Goal: Transaction & Acquisition: Purchase product/service

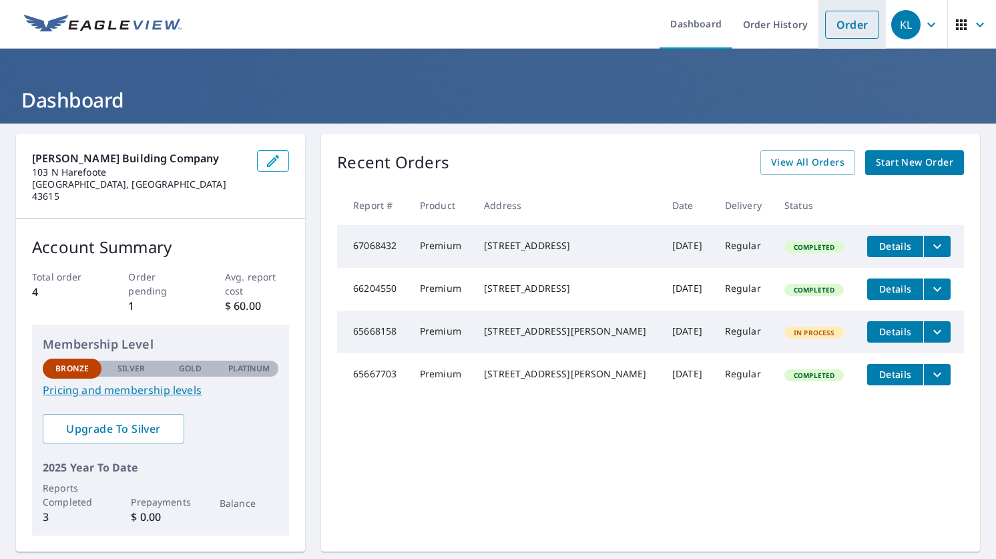
click at [860, 23] on link "Order" at bounding box center [852, 25] width 54 height 28
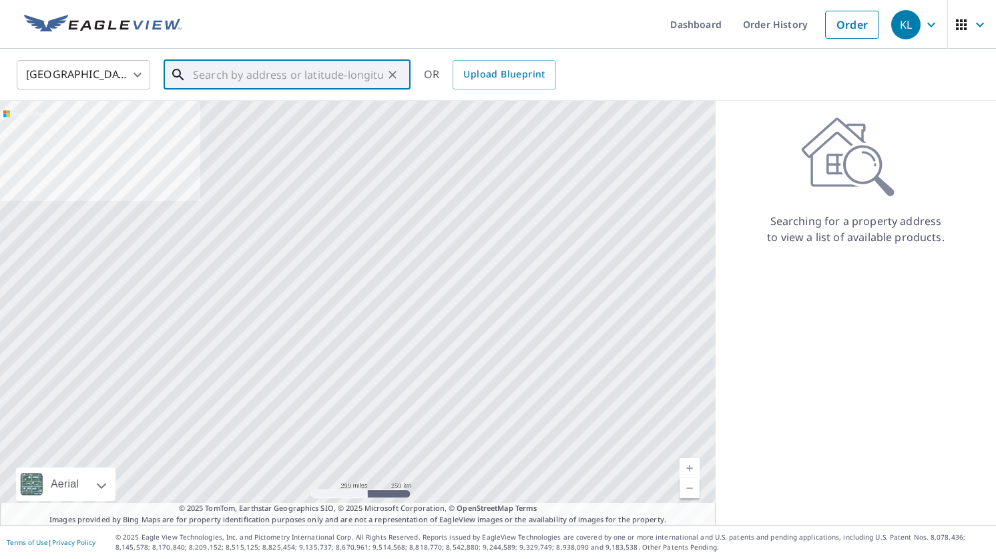
click at [305, 75] on input "text" at bounding box center [288, 74] width 190 height 37
click at [262, 77] on input "text" at bounding box center [288, 74] width 190 height 37
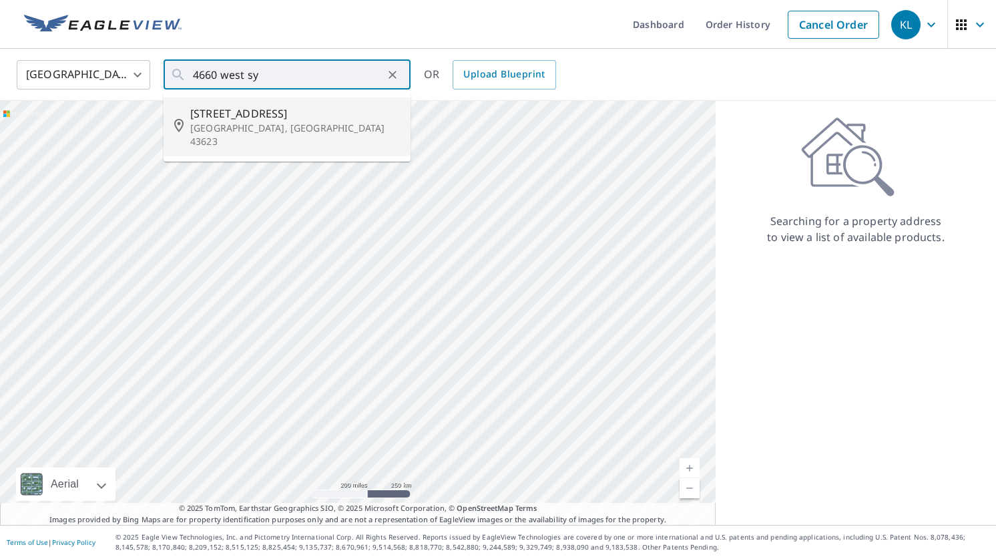
type input "[STREET_ADDRESS]"
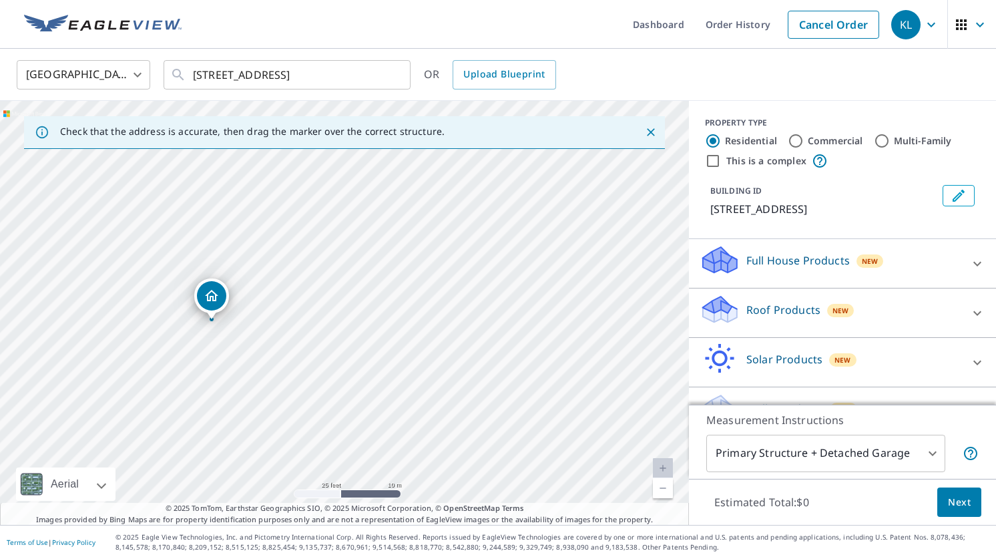
drag, startPoint x: 297, startPoint y: 299, endPoint x: 302, endPoint y: 397, distance: 97.6
click at [302, 397] on div "[STREET_ADDRESS]" at bounding box center [344, 313] width 689 height 424
click at [386, 73] on icon "Clear" at bounding box center [392, 74] width 13 height 13
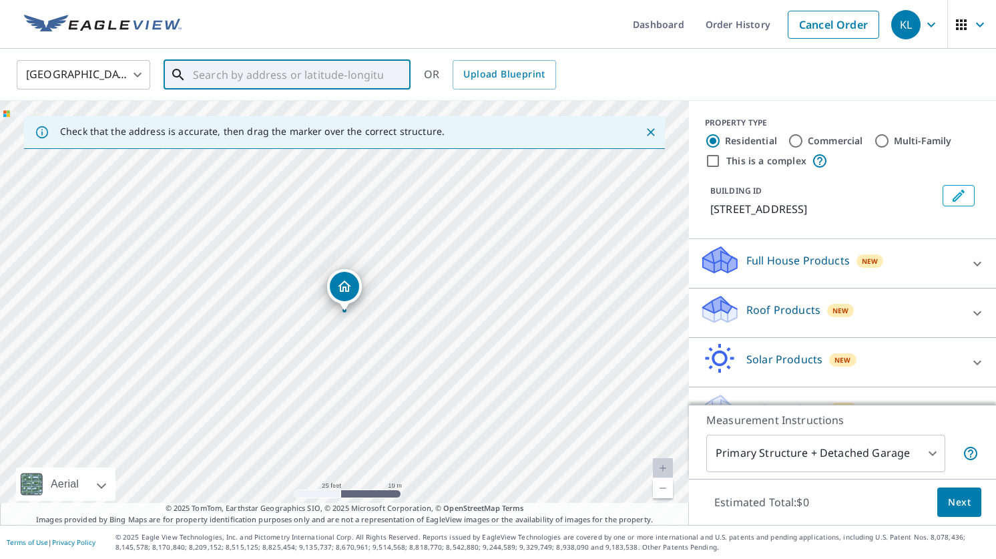
click at [242, 75] on input "text" at bounding box center [288, 74] width 190 height 37
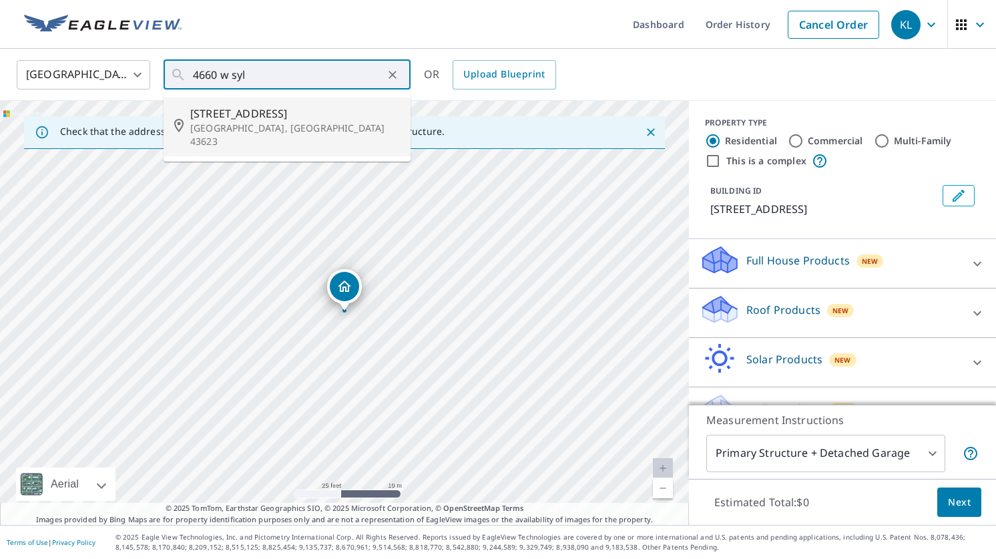
type input "[STREET_ADDRESS]"
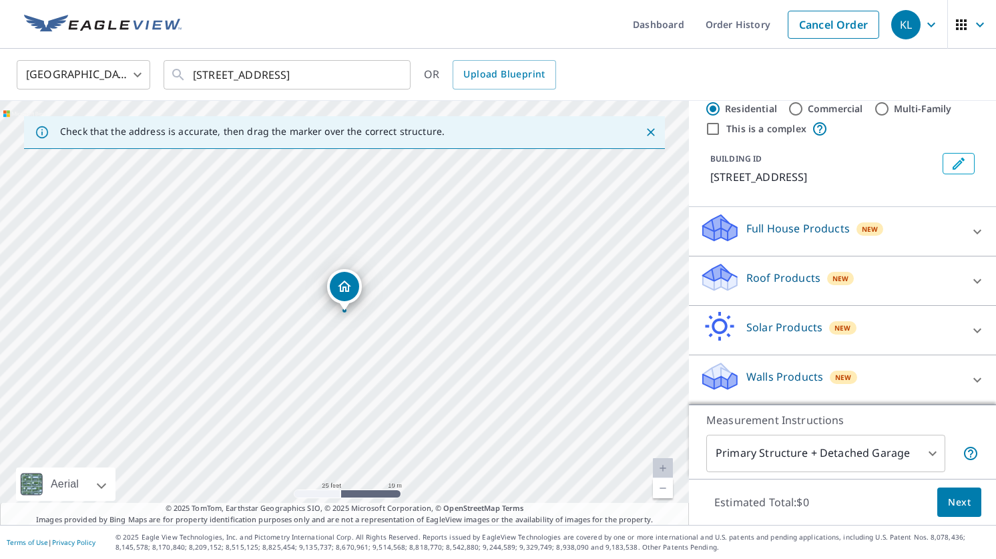
scroll to position [29, 0]
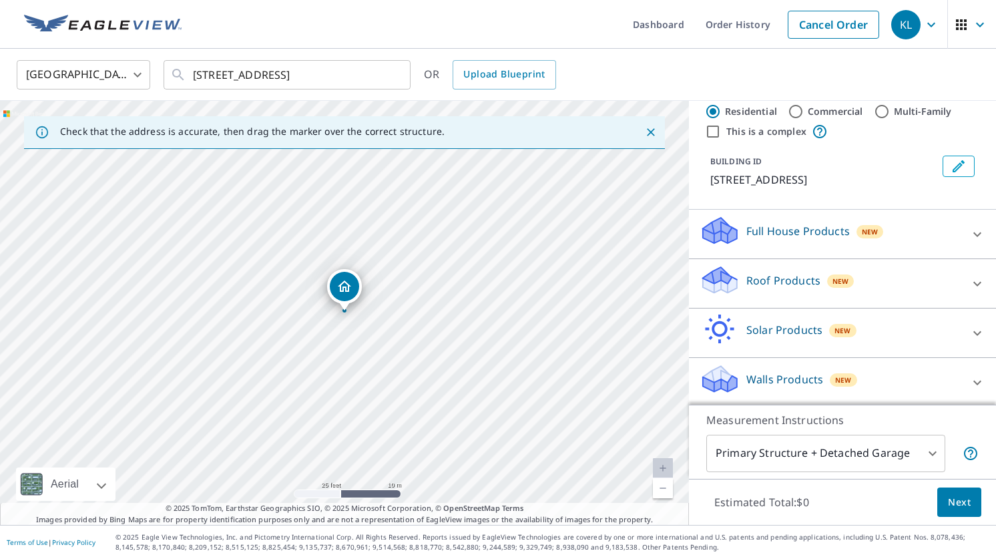
click at [882, 278] on div "Roof Products New" at bounding box center [831, 283] width 262 height 38
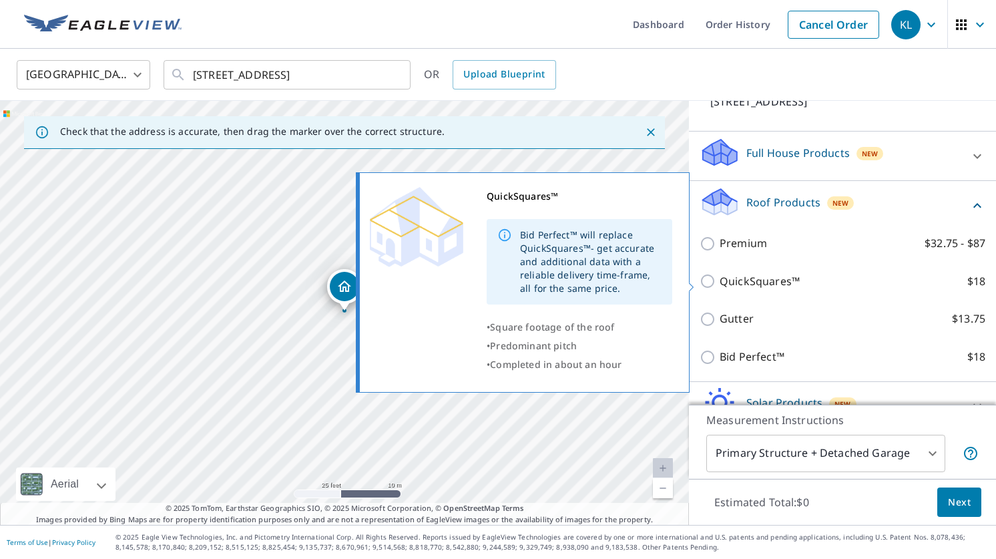
scroll to position [106, 0]
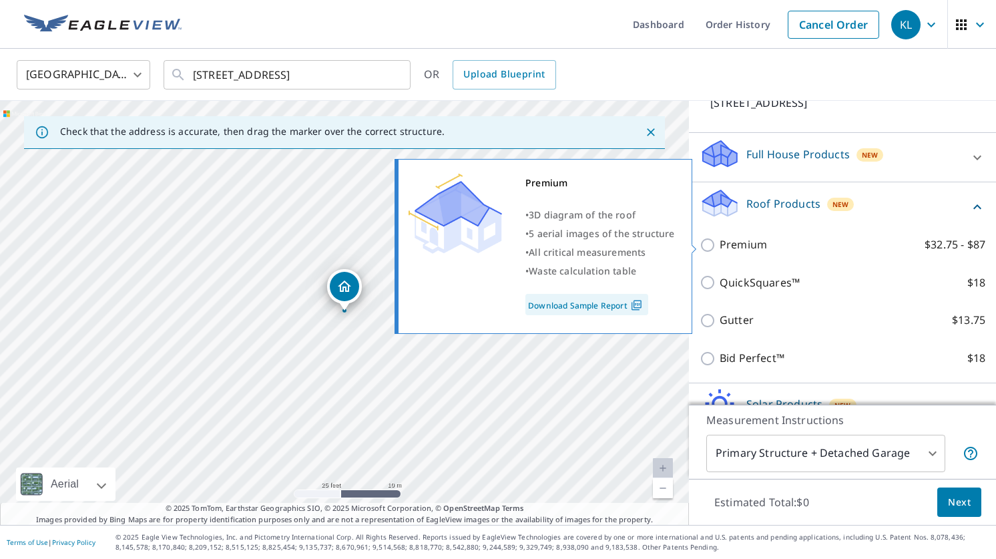
click at [751, 246] on p "Premium" at bounding box center [743, 244] width 47 height 17
click at [720, 246] on input "Premium $32.75 - $87" at bounding box center [710, 245] width 20 height 16
checkbox input "true"
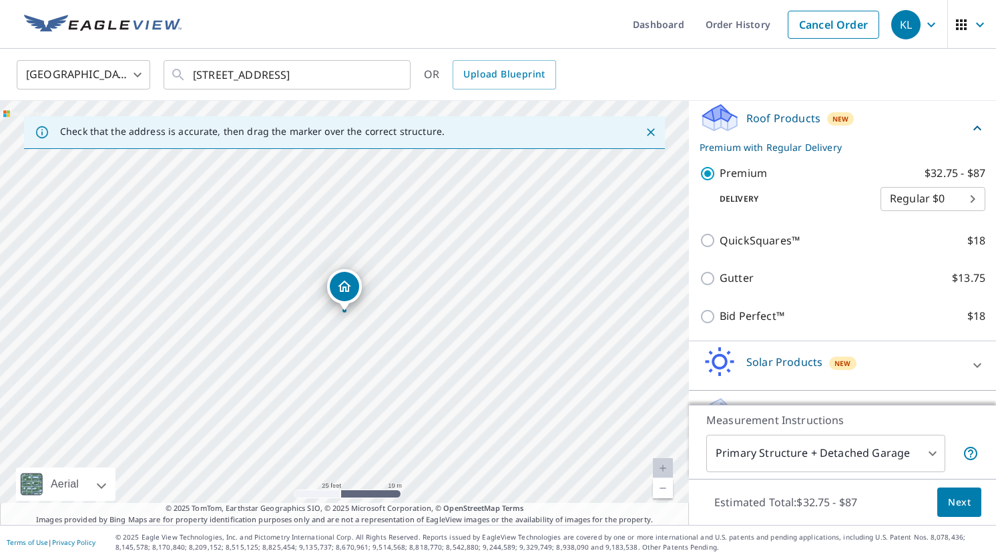
scroll to position [228, 0]
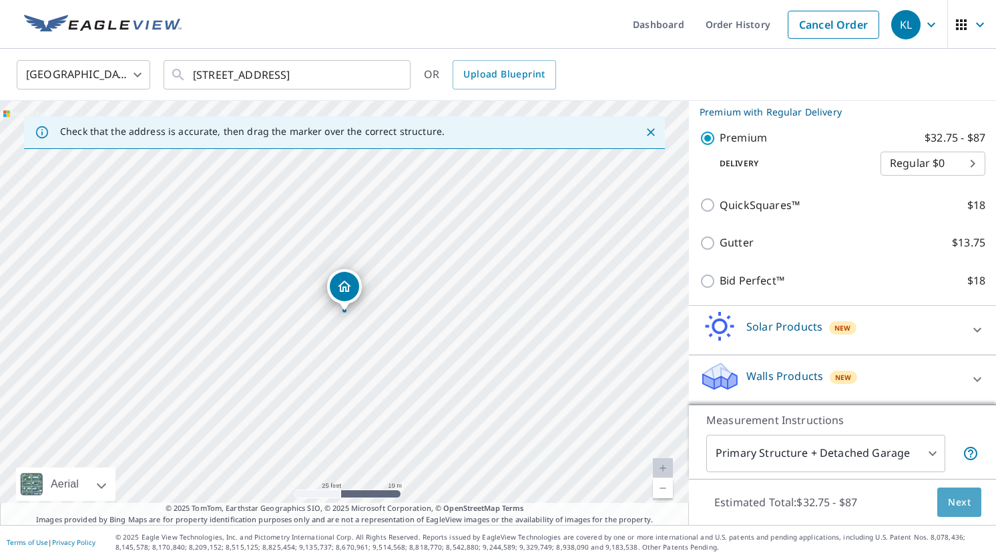
click at [945, 500] on button "Next" at bounding box center [960, 503] width 44 height 30
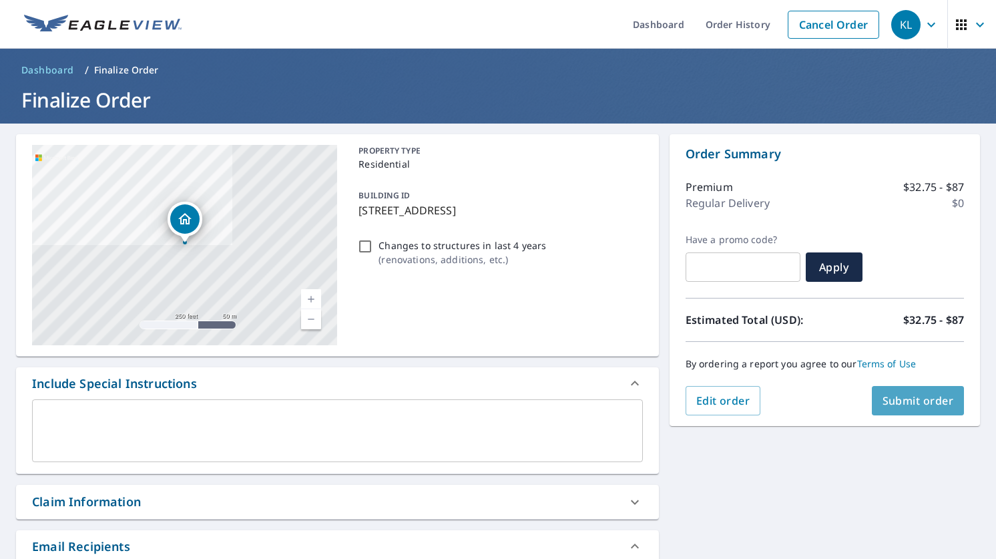
click at [898, 395] on span "Submit order" at bounding box center [918, 400] width 71 height 15
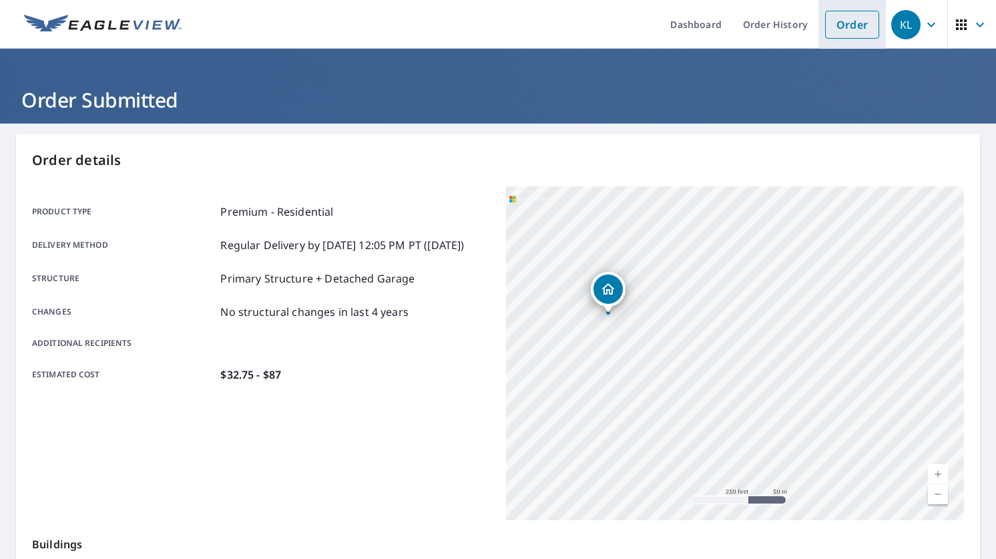
click at [864, 23] on link "Order" at bounding box center [852, 25] width 54 height 28
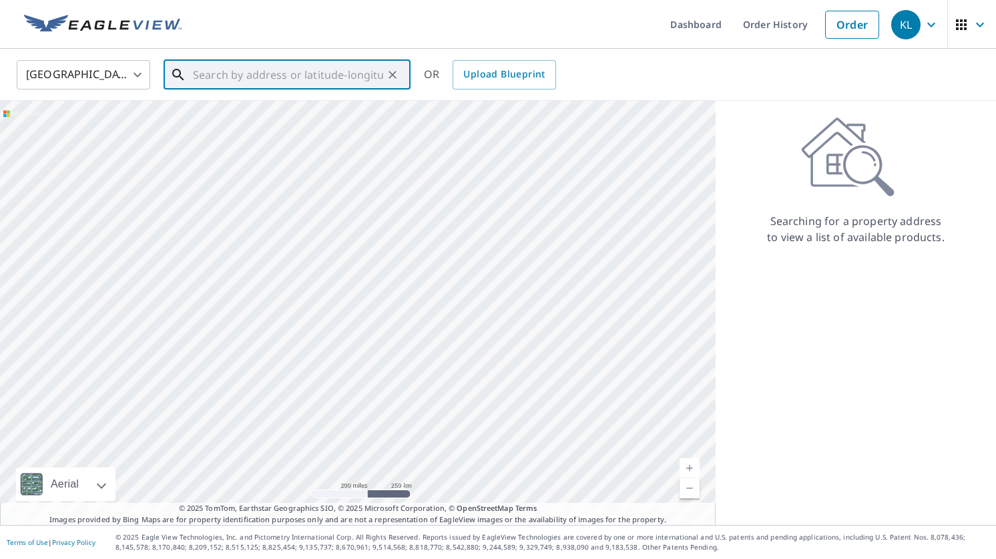
click at [230, 78] on input "text" at bounding box center [288, 74] width 190 height 37
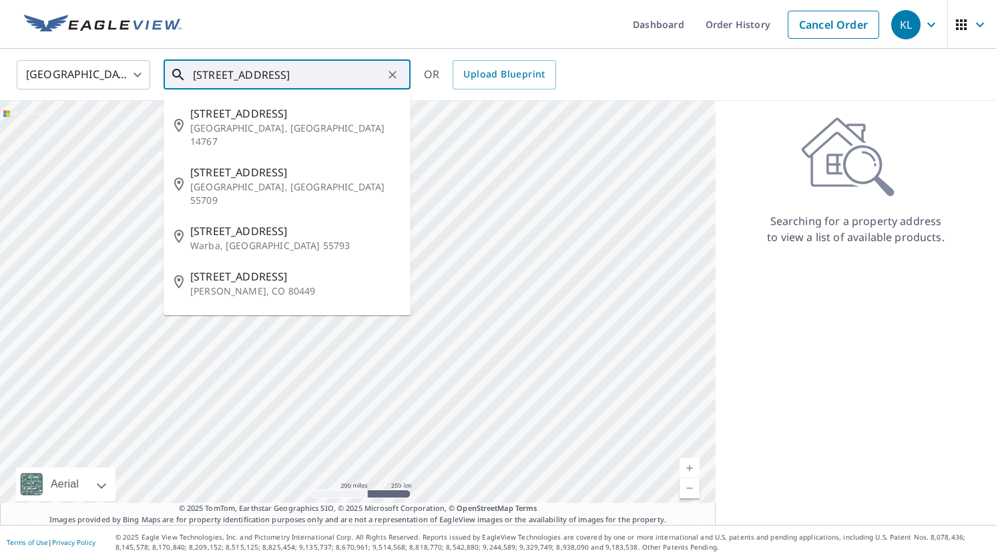
type input "[STREET_ADDRESS]"
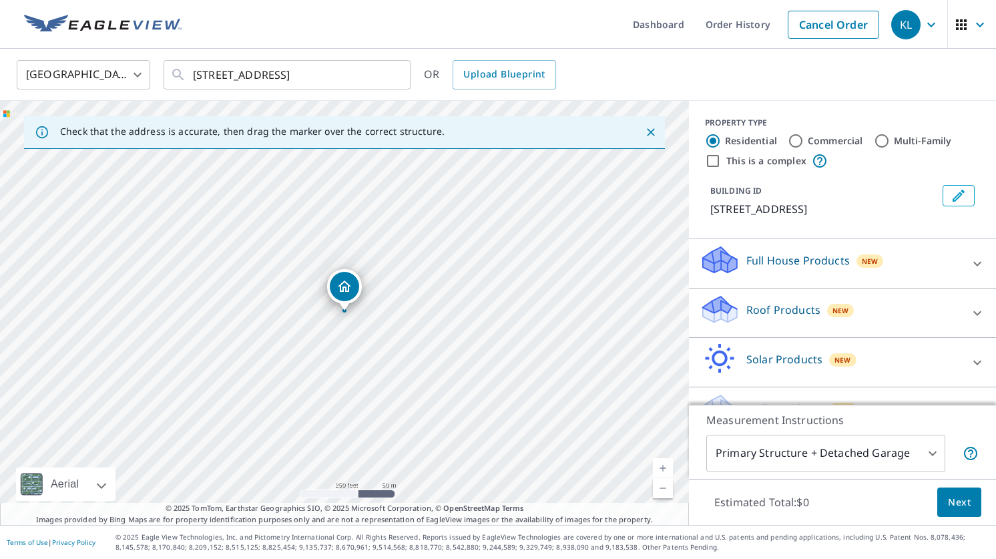
click at [806, 307] on p "Roof Products" at bounding box center [784, 310] width 74 height 16
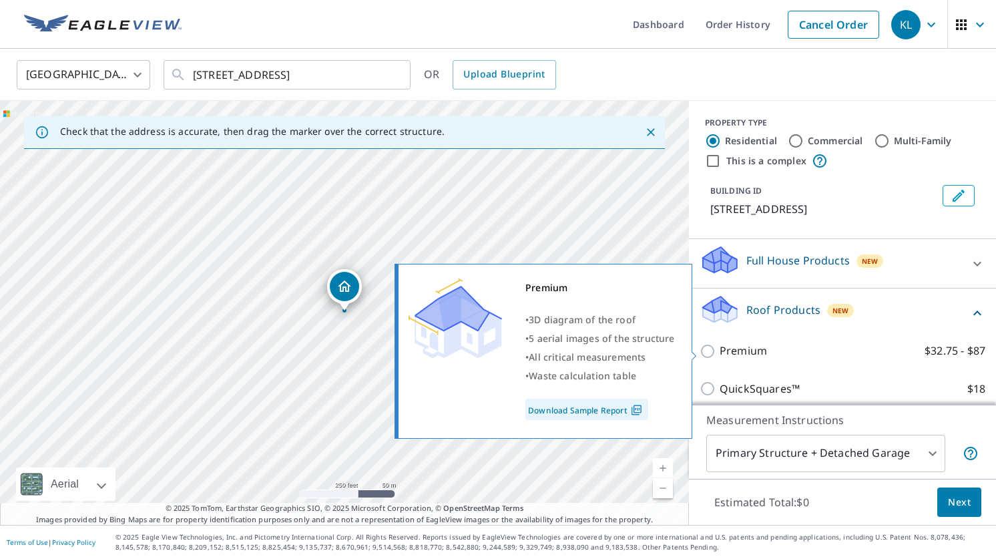
click at [757, 346] on p "Premium" at bounding box center [743, 351] width 47 height 17
click at [720, 346] on input "Premium $32.75 - $87" at bounding box center [710, 351] width 20 height 16
checkbox input "true"
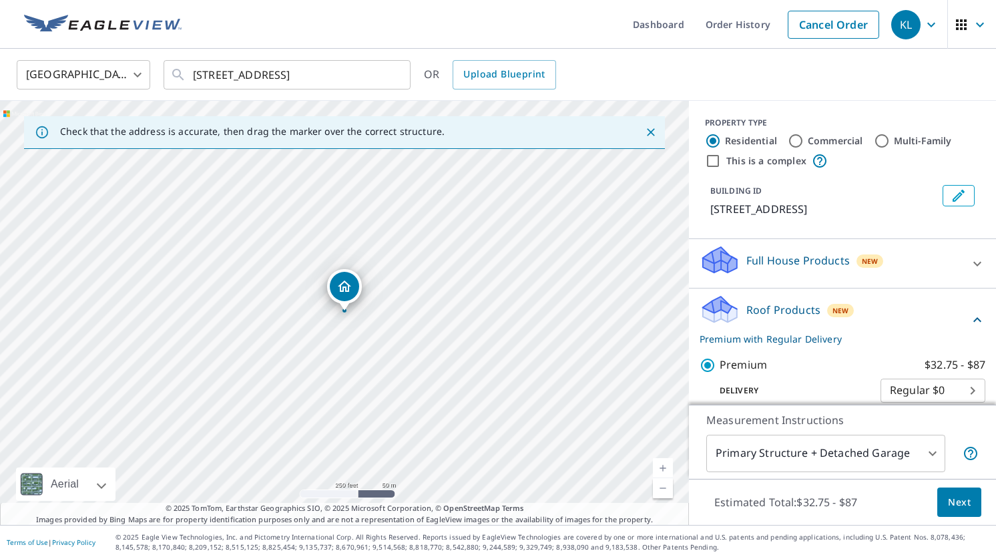
click at [854, 453] on body "KL KL Dashboard Order History Cancel Order KL [GEOGRAPHIC_DATA] [GEOGRAPHIC_DAT…" at bounding box center [498, 279] width 996 height 559
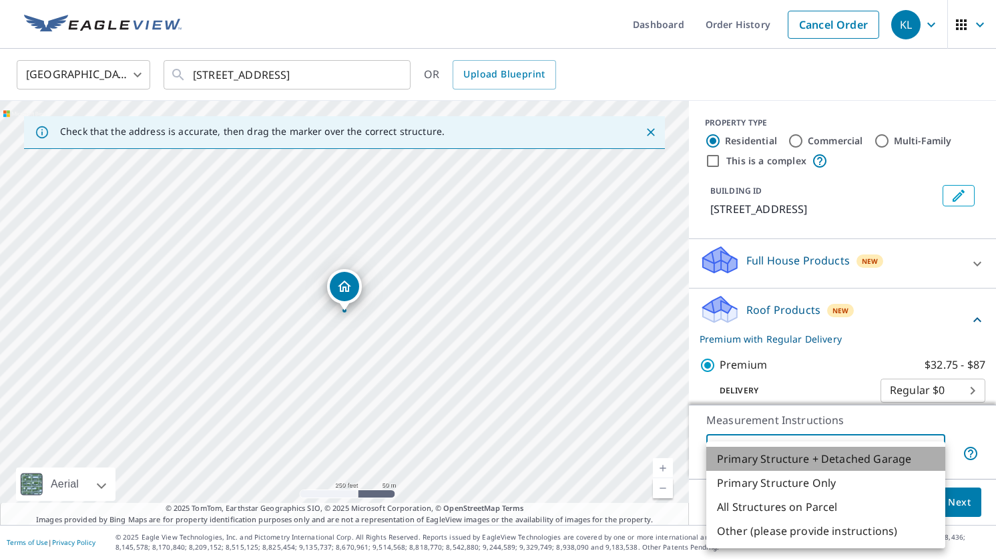
click at [854, 453] on li "Primary Structure + Detached Garage" at bounding box center [826, 459] width 239 height 24
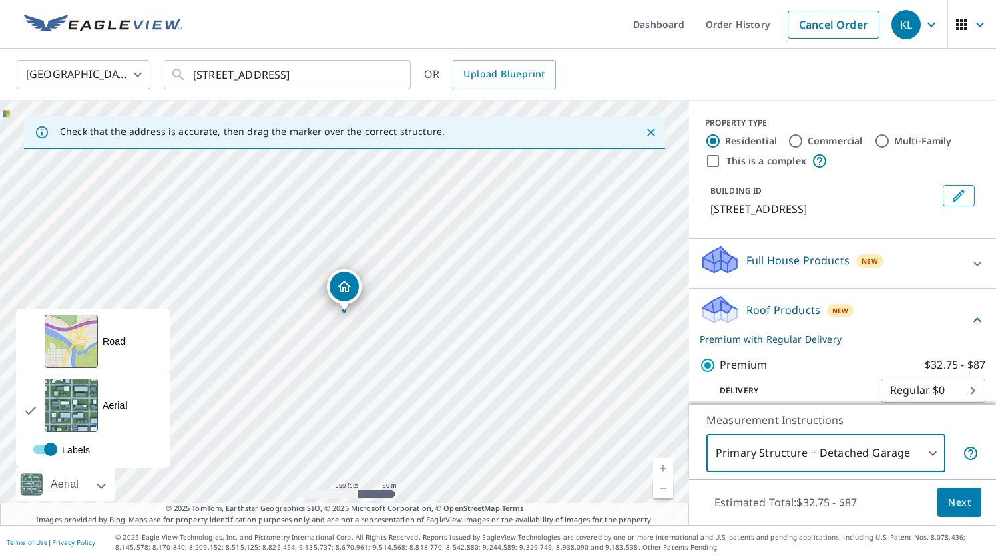
click at [96, 489] on div "Aerial" at bounding box center [66, 483] width 100 height 33
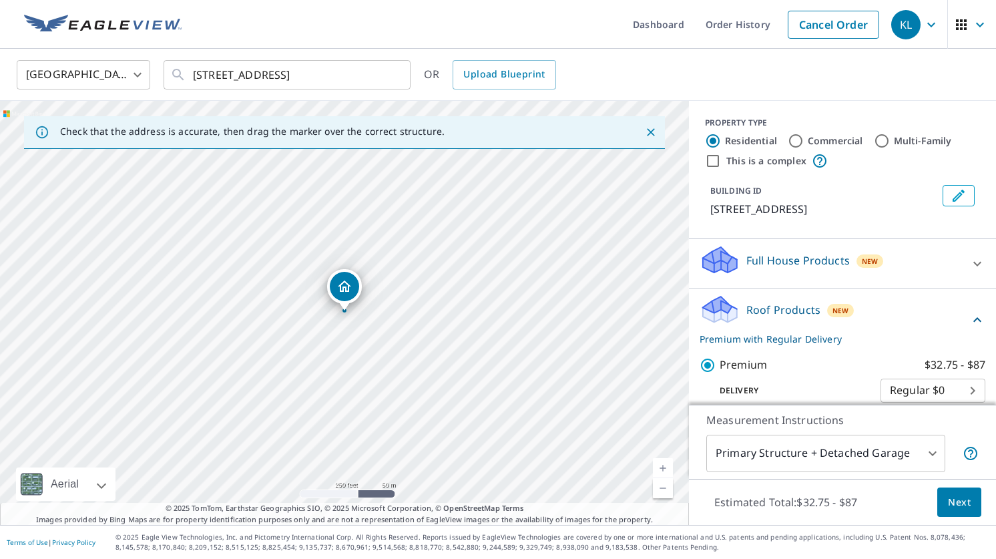
click at [949, 498] on span "Next" at bounding box center [959, 502] width 23 height 17
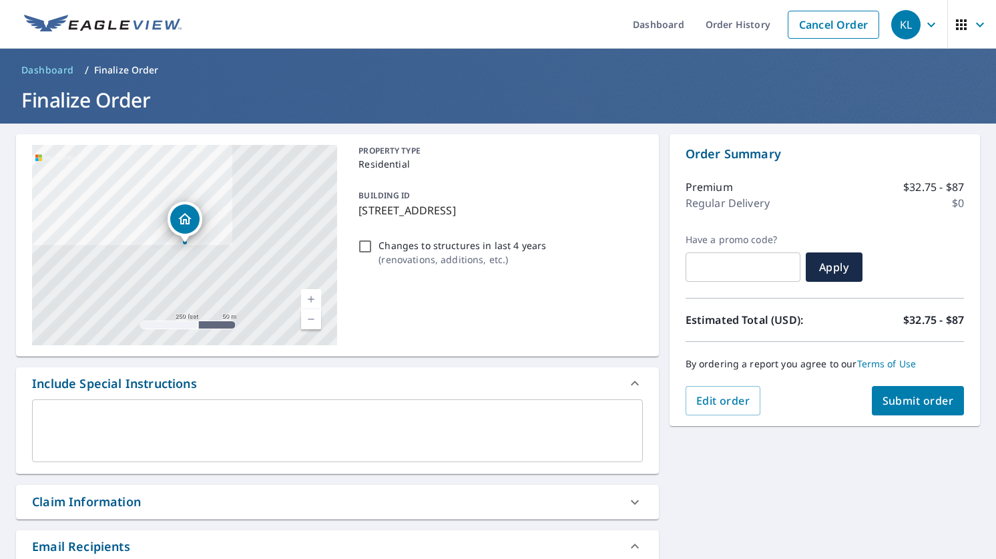
click at [923, 405] on span "Submit order" at bounding box center [918, 400] width 71 height 15
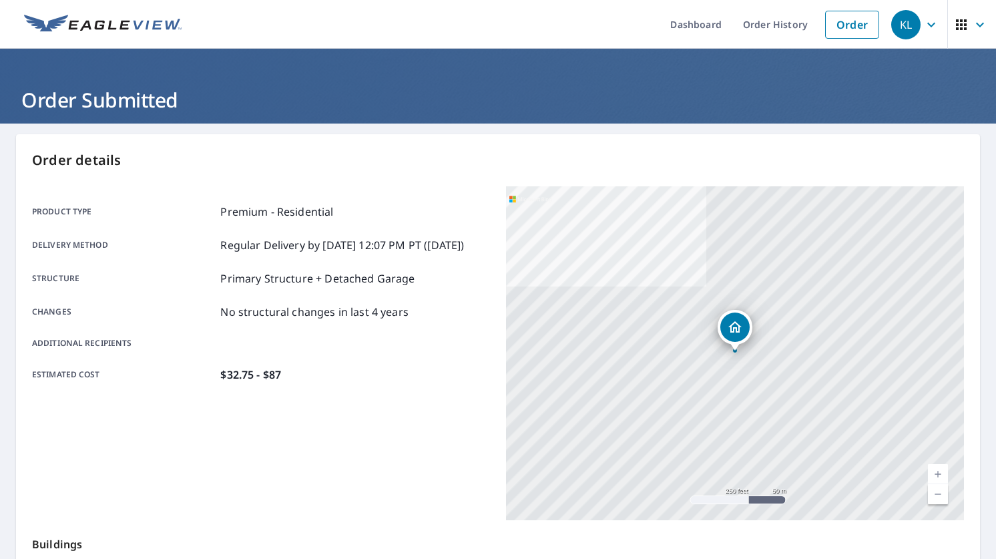
scroll to position [1, 0]
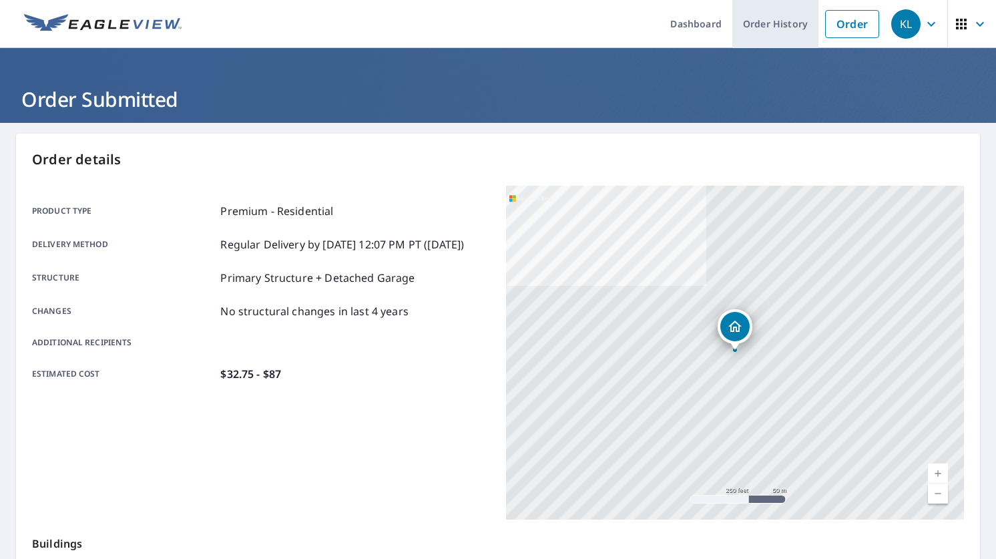
click at [805, 23] on link "Order History" at bounding box center [776, 23] width 86 height 49
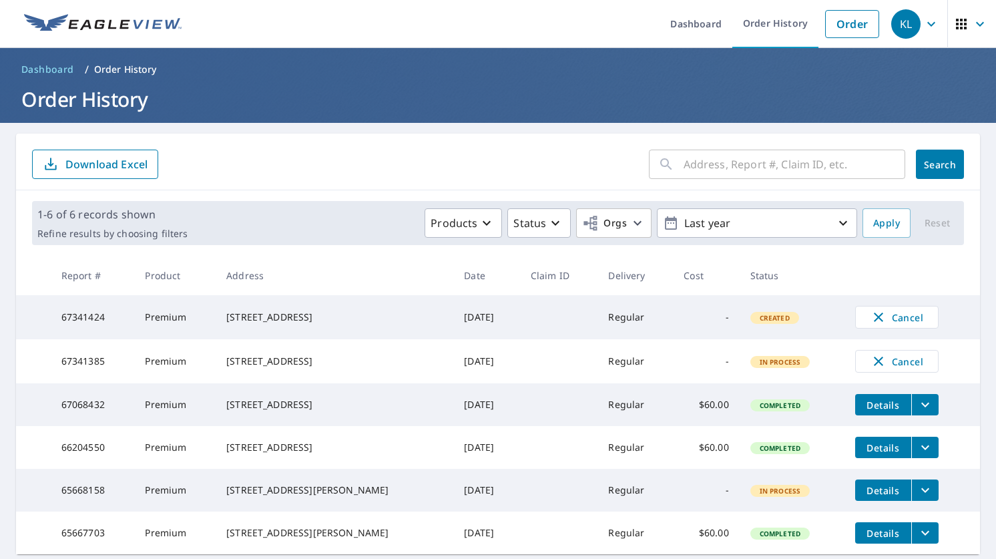
click at [453, 363] on td "[DATE]" at bounding box center [486, 361] width 66 height 44
click at [771, 365] on span "In Process" at bounding box center [780, 361] width 57 height 9
click at [715, 29] on link "Dashboard" at bounding box center [696, 23] width 73 height 49
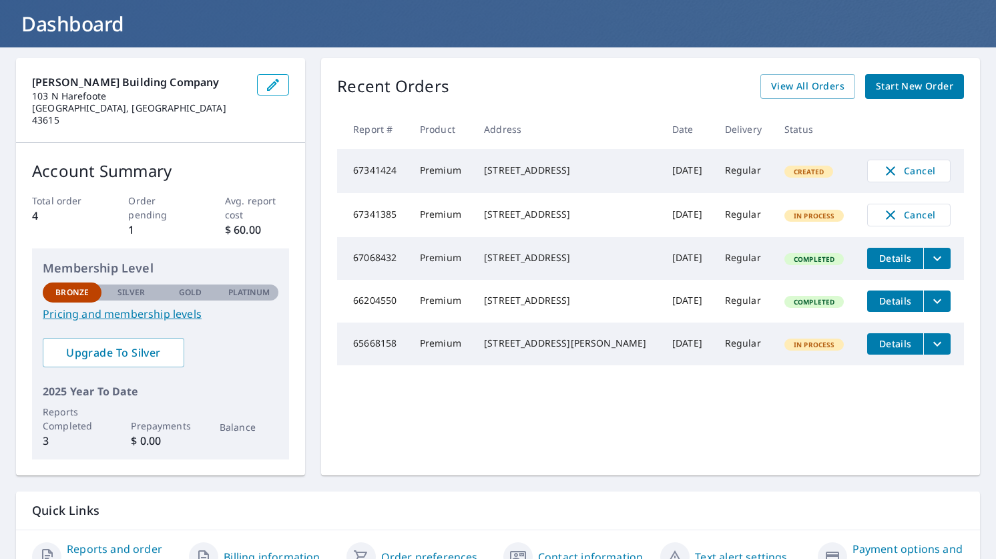
scroll to position [33, 0]
